Goal: Information Seeking & Learning: Learn about a topic

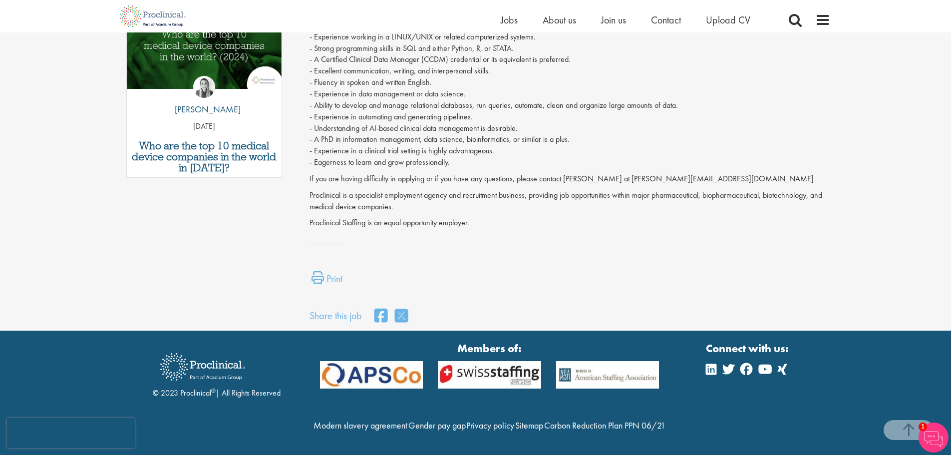
scroll to position [571, 0]
click at [507, 19] on span "Jobs" at bounding box center [509, 19] width 17 height 13
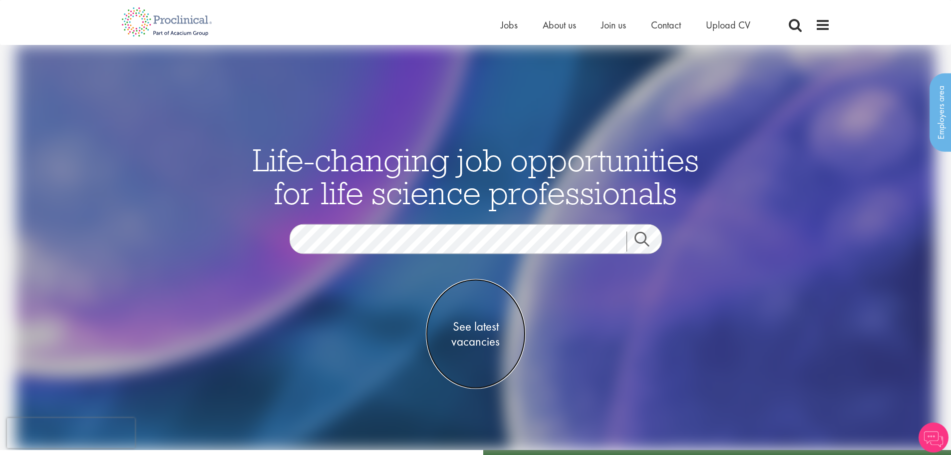
click at [486, 338] on span "See latest vacancies" at bounding box center [476, 334] width 100 height 30
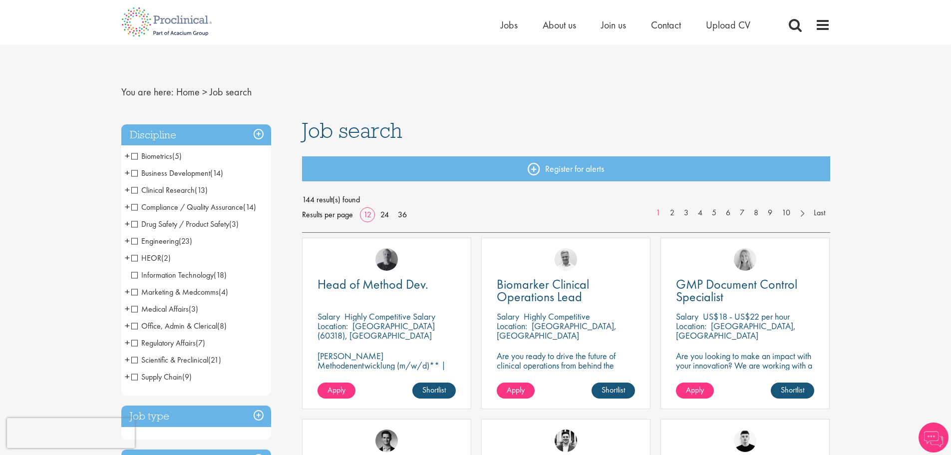
click at [192, 189] on span "Clinical Research" at bounding box center [162, 190] width 63 height 10
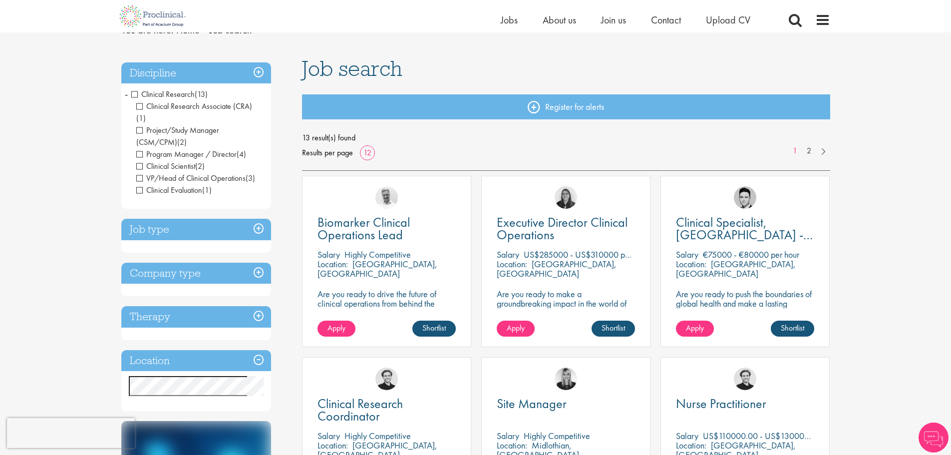
scroll to position [50, 0]
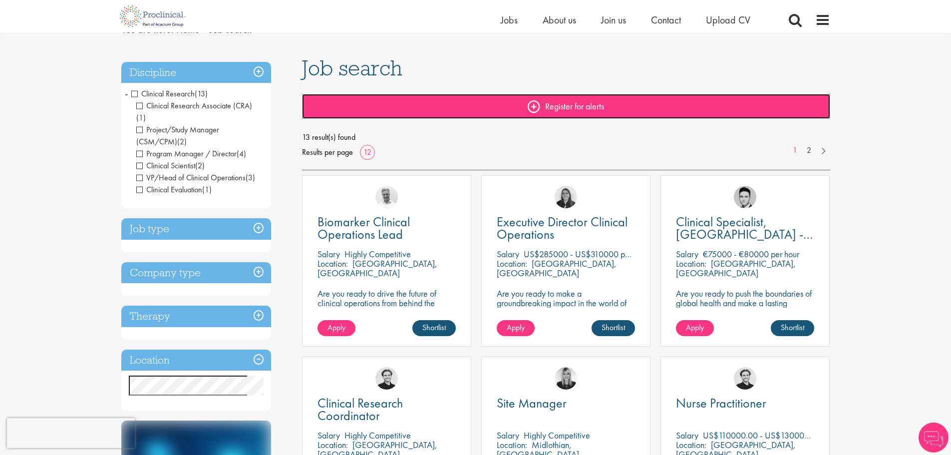
click at [582, 109] on link "Register for alerts" at bounding box center [566, 106] width 528 height 25
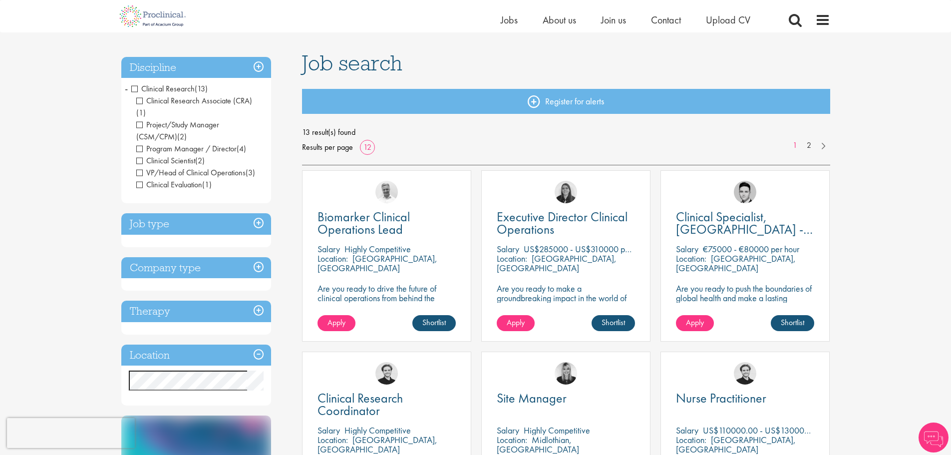
click at [189, 88] on span "Clinical Research" at bounding box center [162, 88] width 63 height 10
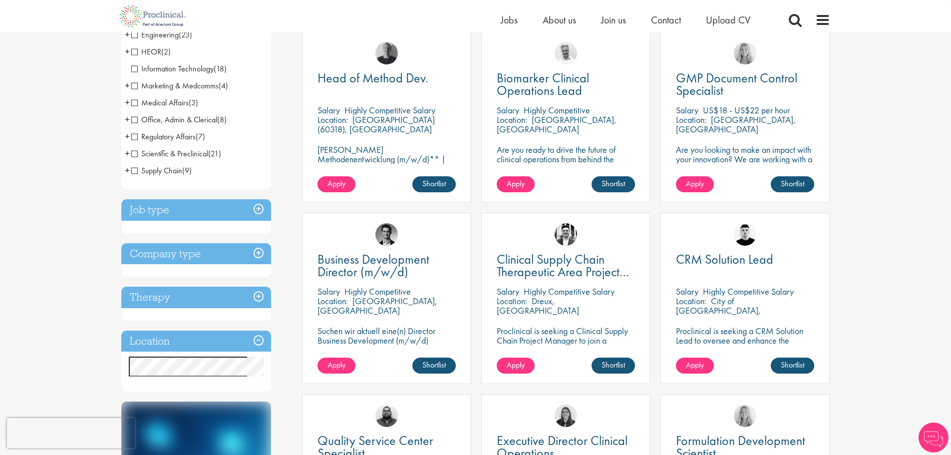
scroll to position [200, 0]
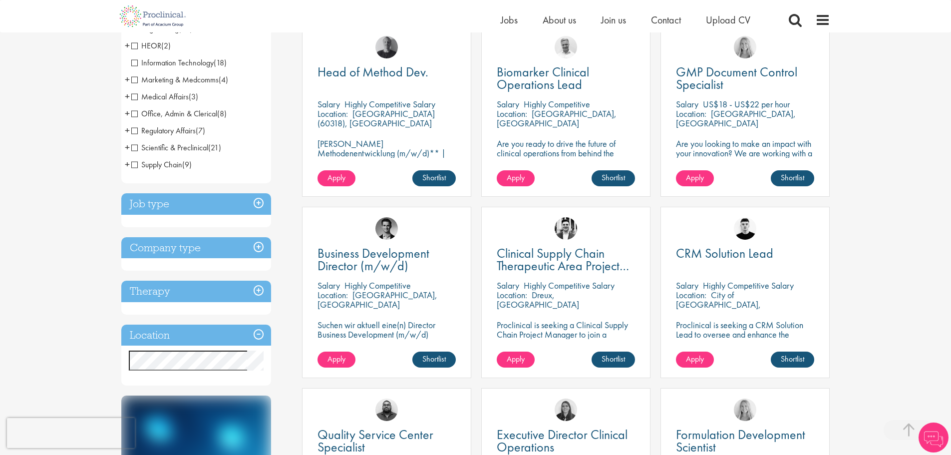
click at [173, 326] on h3 "Location" at bounding box center [196, 335] width 150 height 21
click at [262, 335] on h3 "Location" at bounding box center [196, 335] width 150 height 21
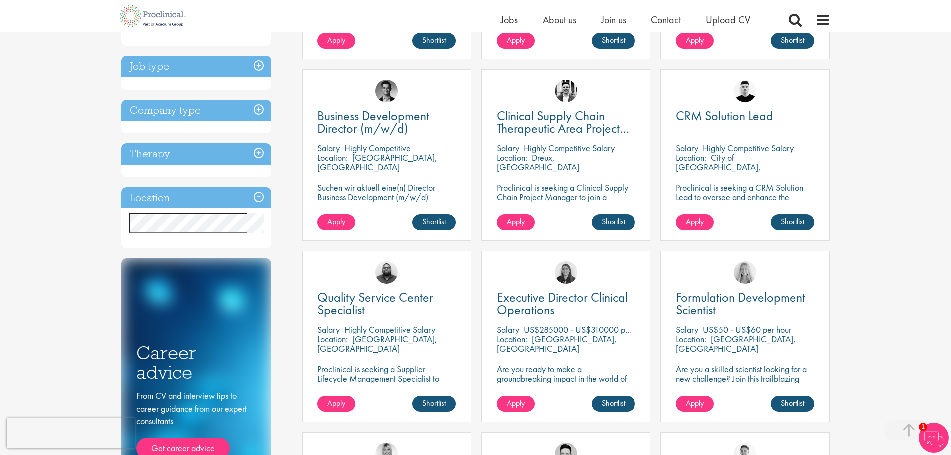
scroll to position [150, 0]
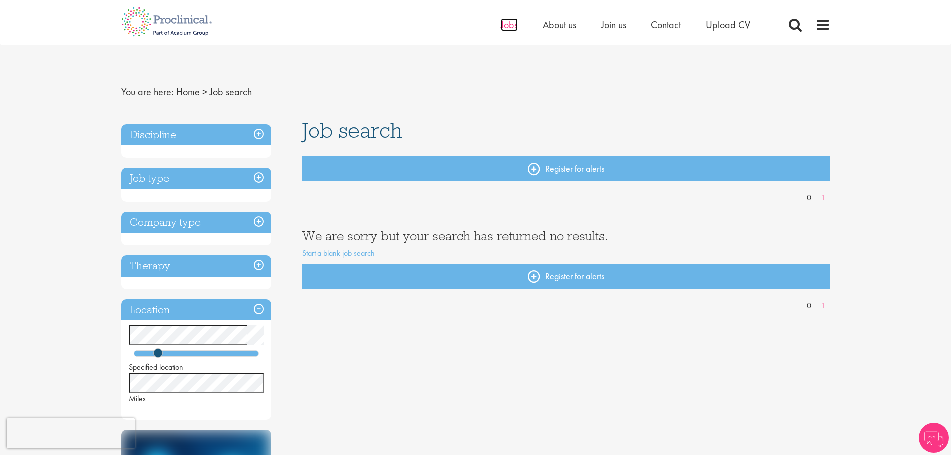
click at [511, 23] on span "Jobs" at bounding box center [509, 24] width 17 height 13
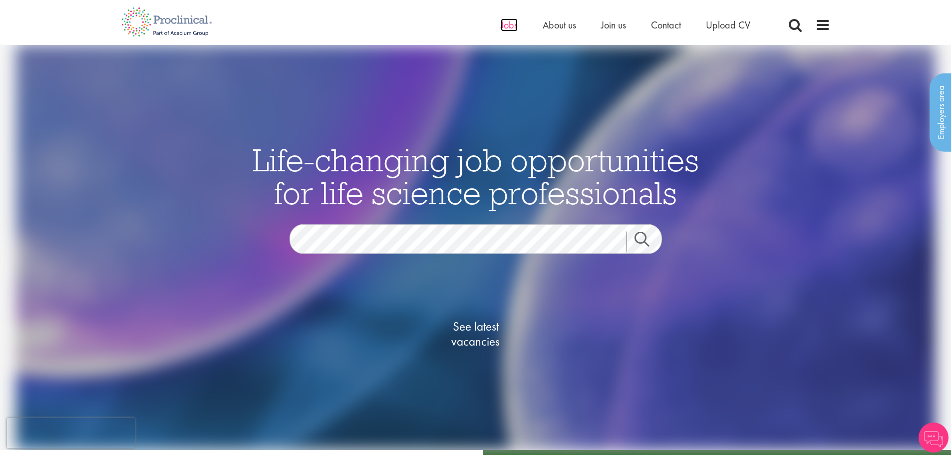
click at [512, 21] on span "Jobs" at bounding box center [509, 24] width 17 height 13
